Goal: Use online tool/utility: Utilize a website feature to perform a specific function

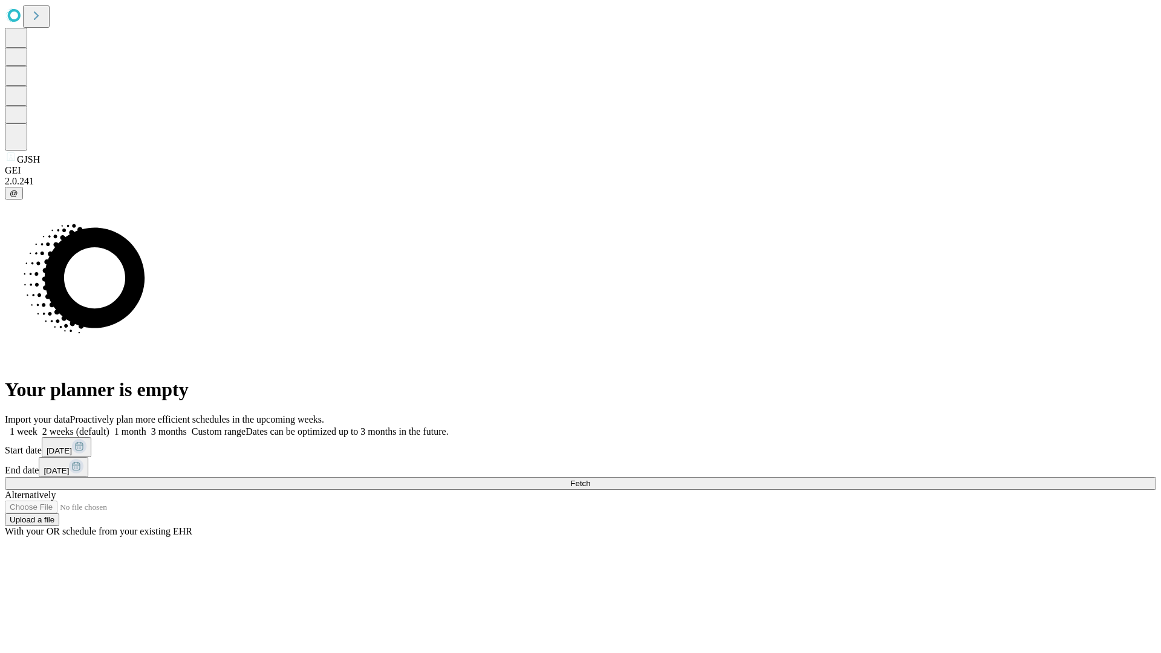
click at [590, 479] on span "Fetch" at bounding box center [580, 483] width 20 height 9
